Goal: Information Seeking & Learning: Check status

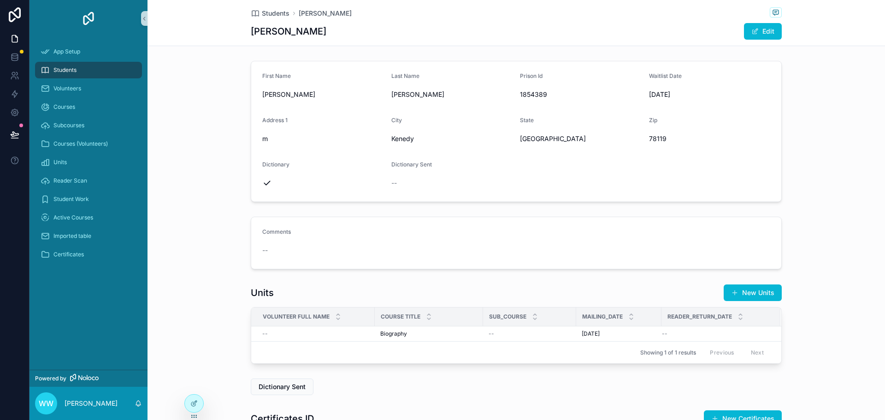
scroll to position [53, 0]
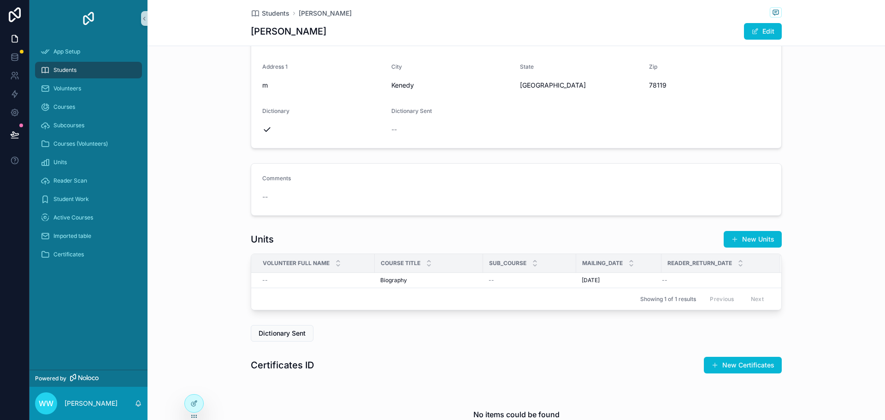
click at [207, 241] on div "Units New Units Volunteer Full Name Course Title Sub_course Mailing_date Reader…" at bounding box center [515, 270] width 737 height 87
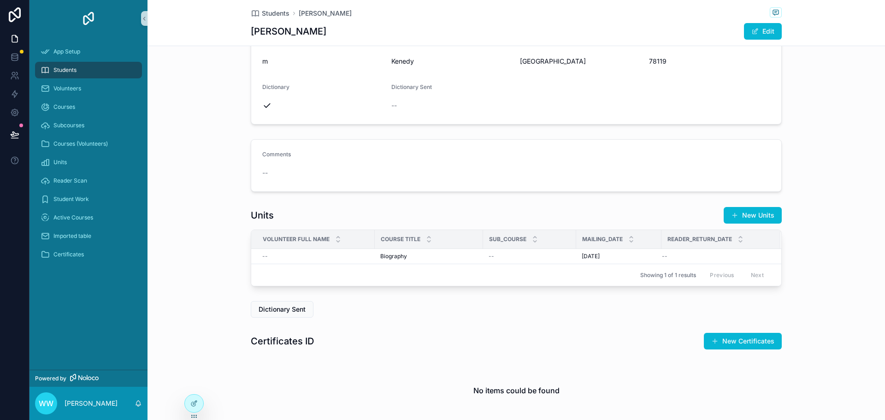
scroll to position [92, 0]
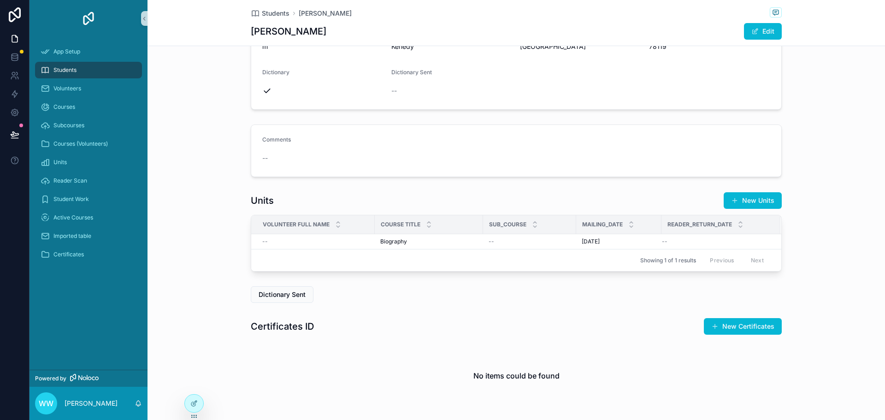
click at [387, 330] on div "Certificates ID New Certificates" at bounding box center [516, 326] width 531 height 18
click at [193, 407] on div at bounding box center [194, 403] width 18 height 18
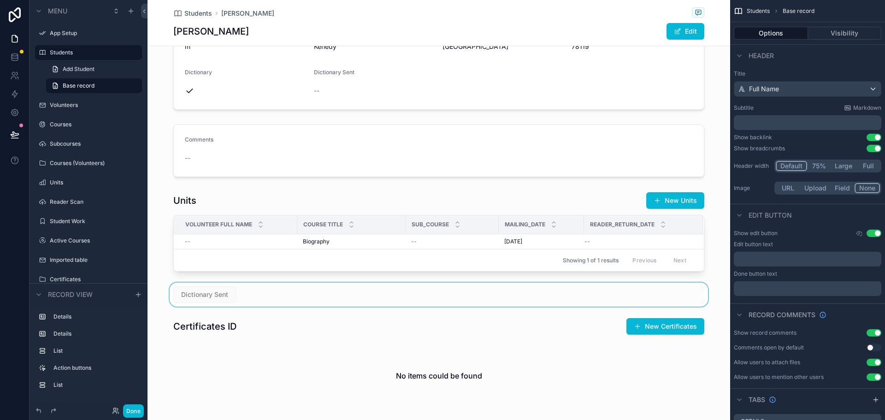
click at [252, 294] on div "scrollable content" at bounding box center [438, 294] width 582 height 24
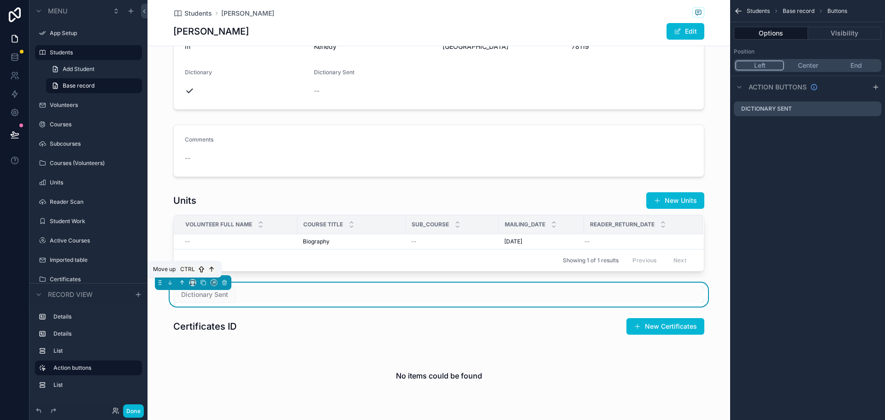
click at [181, 280] on icon "scrollable content" at bounding box center [182, 282] width 6 height 6
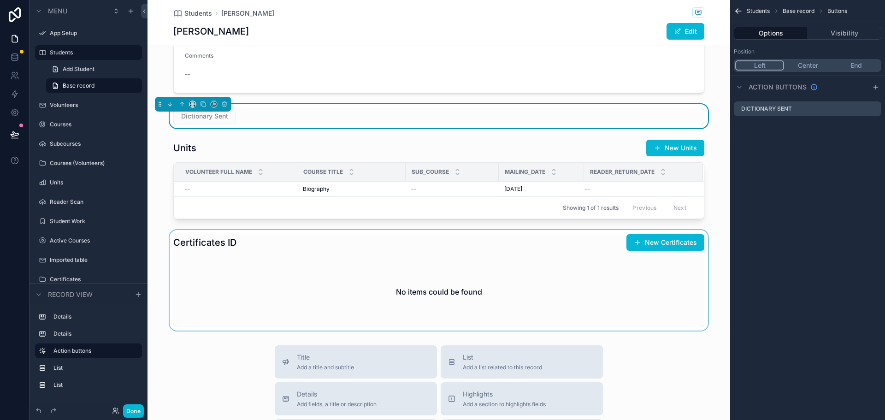
scroll to position [184, 0]
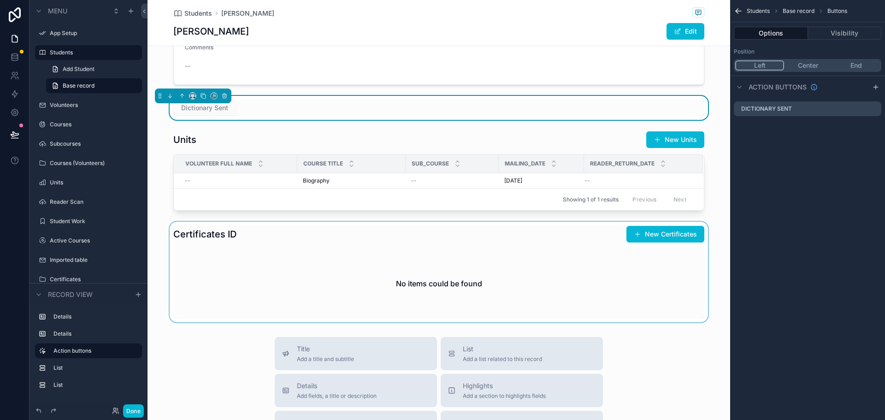
click at [307, 265] on div "scrollable content" at bounding box center [438, 272] width 582 height 100
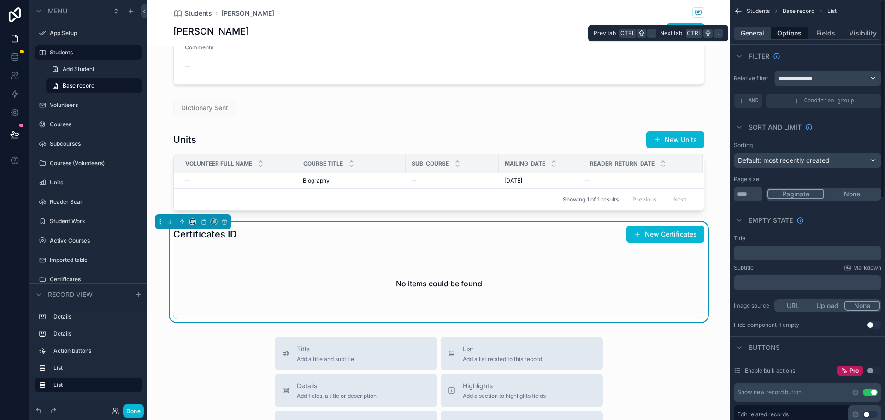
click at [757, 36] on button "General" at bounding box center [752, 33] width 37 height 13
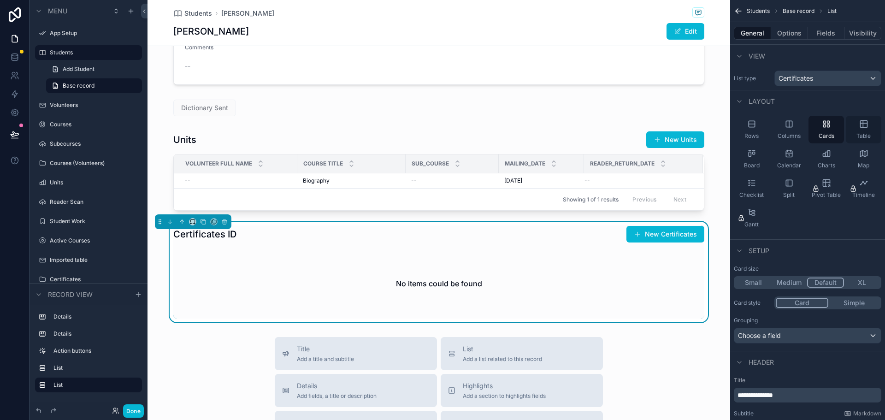
click at [861, 123] on icon "scrollable content" at bounding box center [863, 123] width 7 height 0
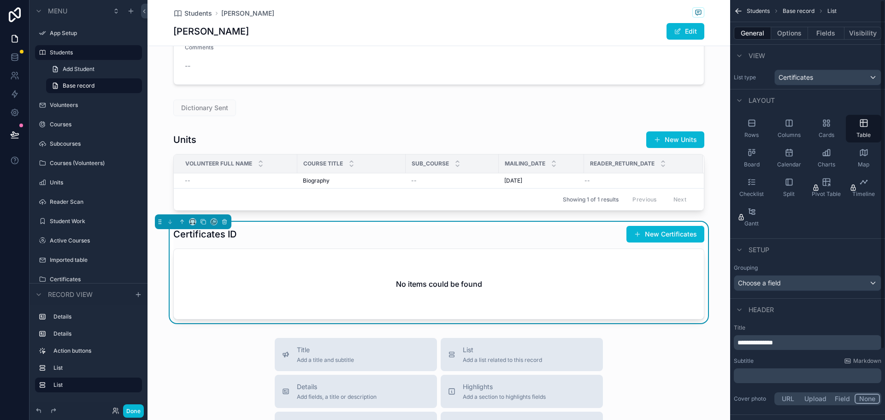
scroll to position [0, 0]
click at [798, 79] on span "Certificates" at bounding box center [795, 78] width 35 height 9
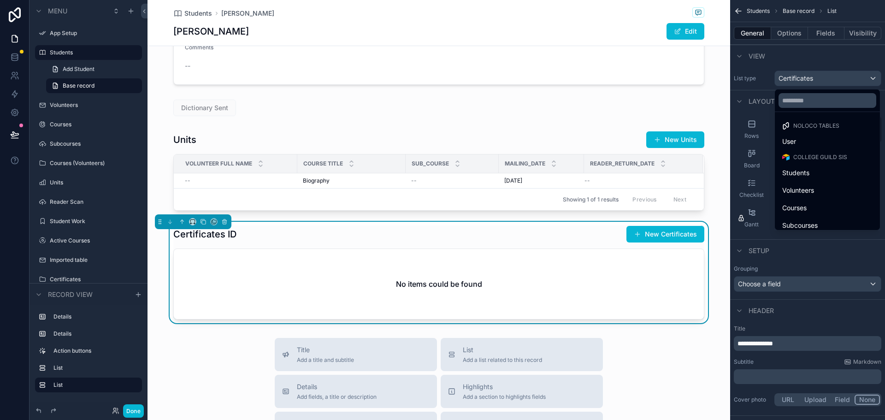
click at [798, 79] on div "scrollable content" at bounding box center [442, 210] width 885 height 420
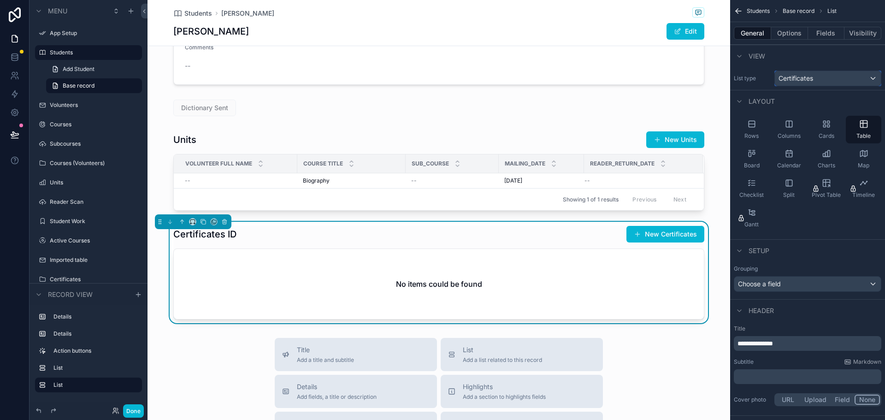
click at [800, 78] on span "Certificates" at bounding box center [795, 78] width 35 height 9
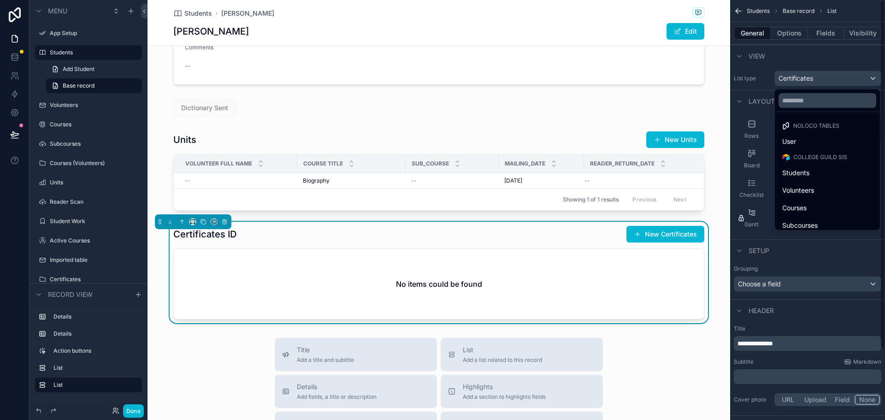
click at [794, 53] on div "scrollable content" at bounding box center [442, 210] width 885 height 420
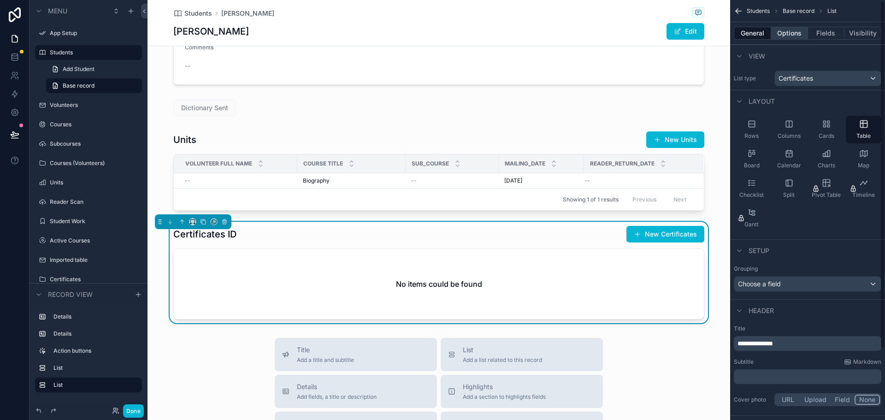
click at [789, 34] on button "Options" at bounding box center [789, 33] width 37 height 13
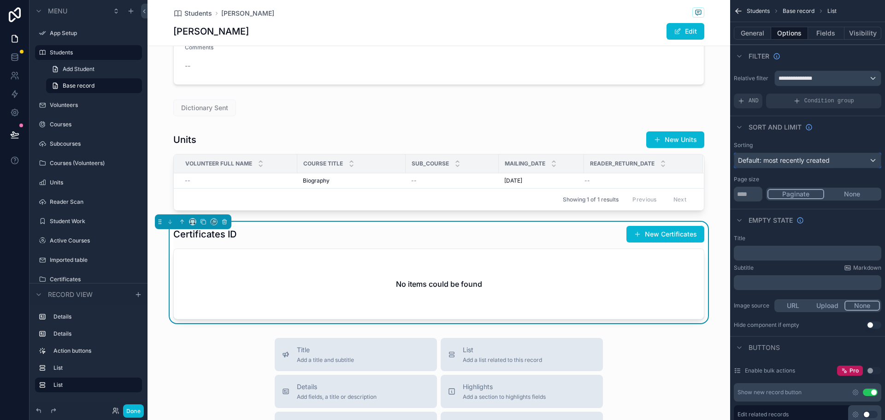
click at [758, 159] on span "Default: most recently created" at bounding box center [784, 160] width 92 height 8
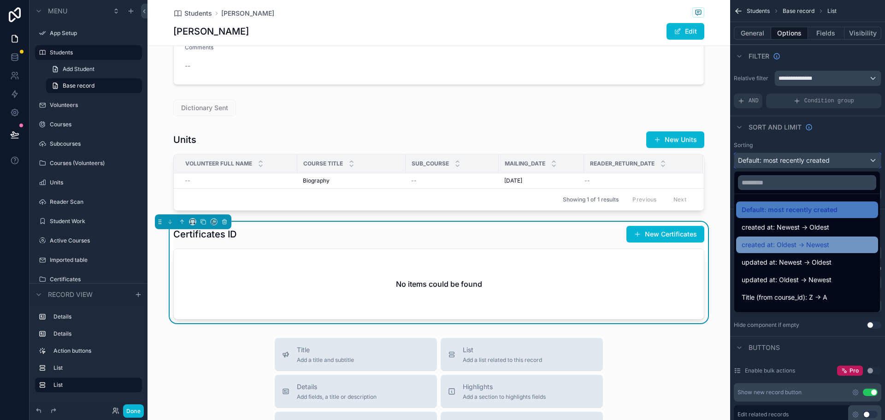
scroll to position [46, 0]
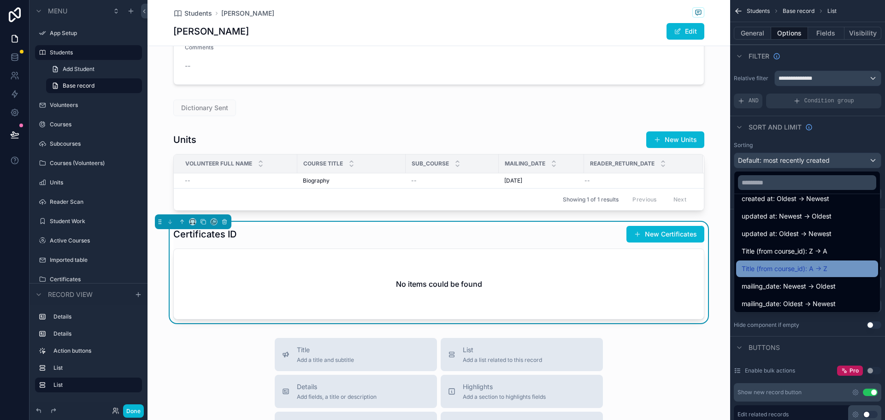
click at [768, 267] on span "Title (from course_id): A -> Z" at bounding box center [784, 268] width 86 height 11
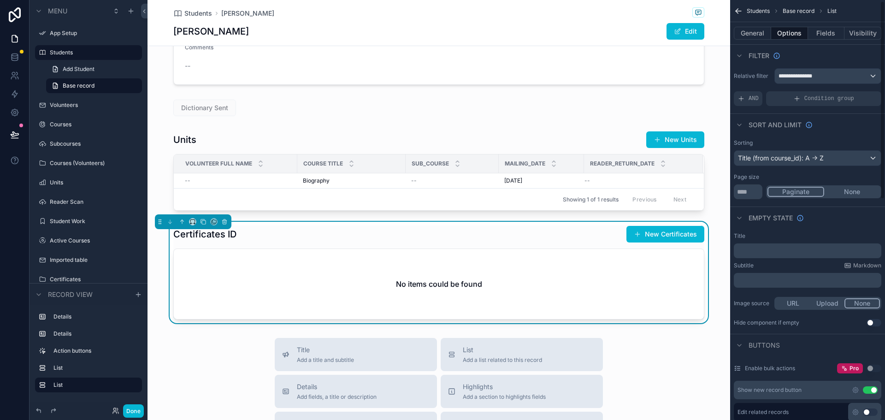
scroll to position [0, 0]
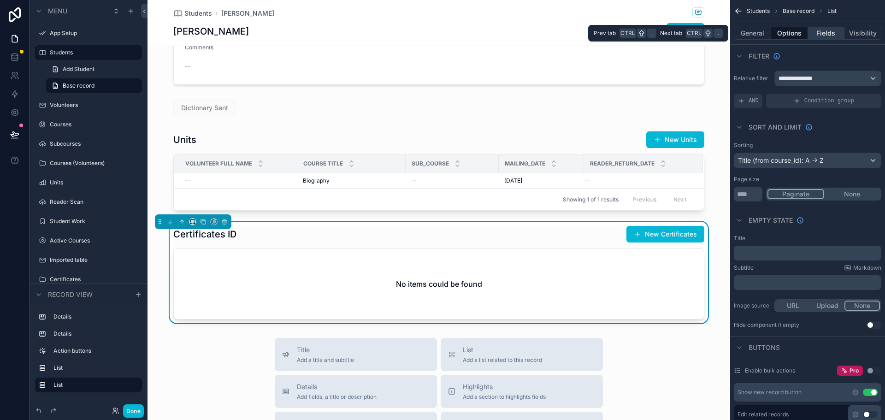
click at [827, 35] on button "Fields" at bounding box center [826, 33] width 37 height 13
